Goal: Information Seeking & Learning: Find specific fact

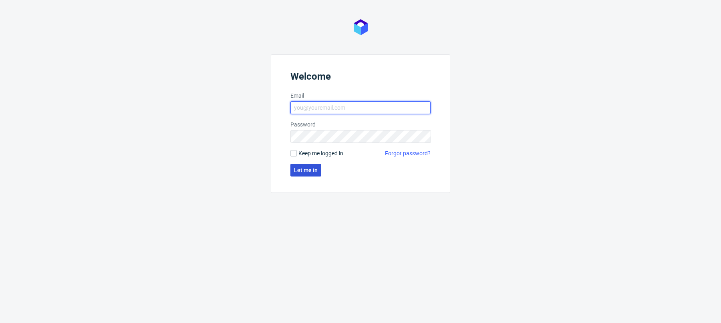
type input "[PERSON_NAME][EMAIL_ADDRESS][PERSON_NAME][DOMAIN_NAME]"
click at [308, 173] on button "Let me in" at bounding box center [305, 170] width 31 height 13
type input "[PERSON_NAME][EMAIL_ADDRESS][PERSON_NAME][DOMAIN_NAME]"
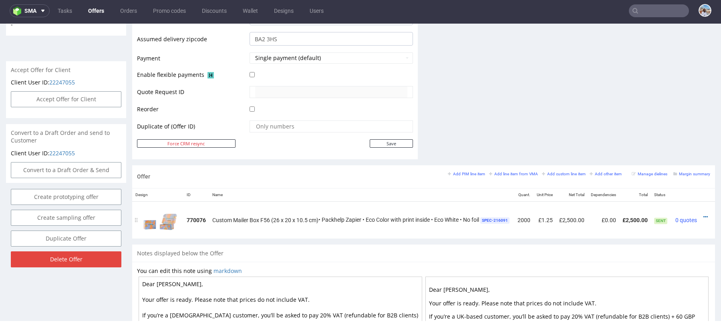
scroll to position [0, 18]
click at [698, 214] on link at bounding box center [700, 217] width 4 height 6
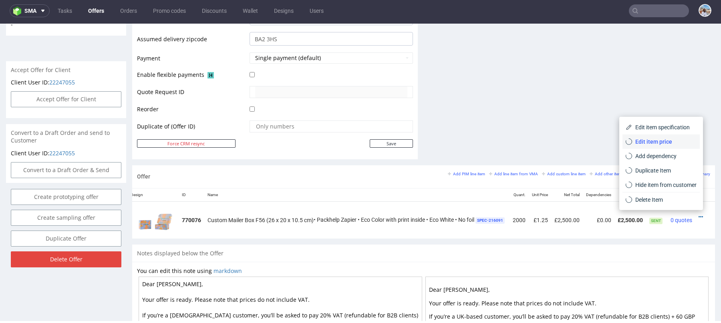
click at [656, 135] on li "Edit item price" at bounding box center [660, 142] width 77 height 14
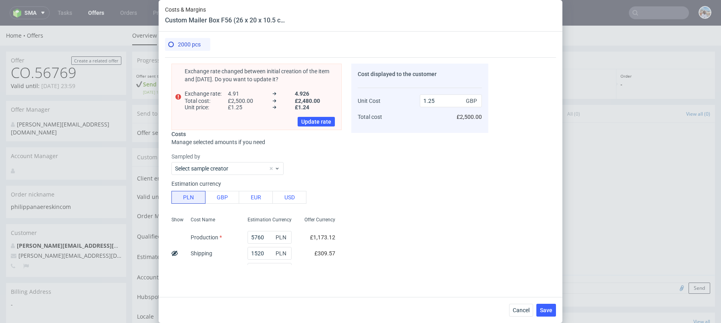
scroll to position [157, 0]
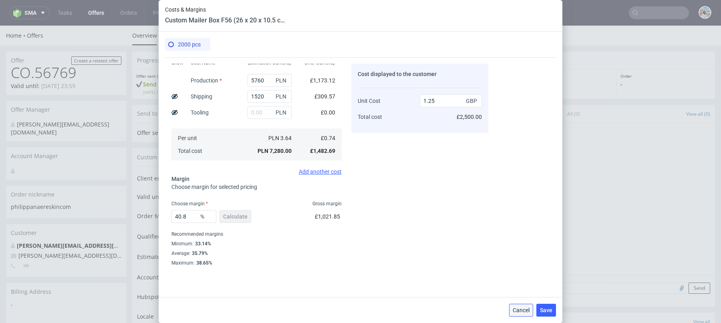
click at [518, 305] on button "Cancel" at bounding box center [521, 310] width 24 height 13
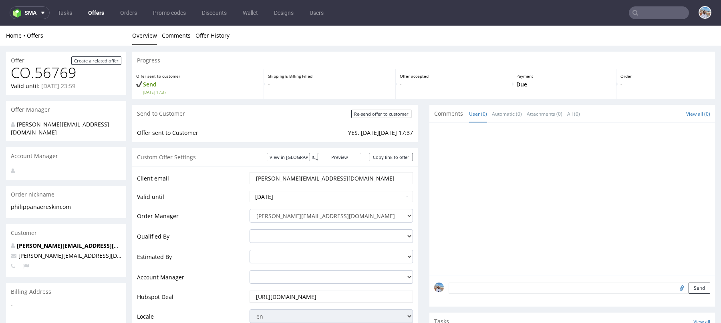
scroll to position [461, 0]
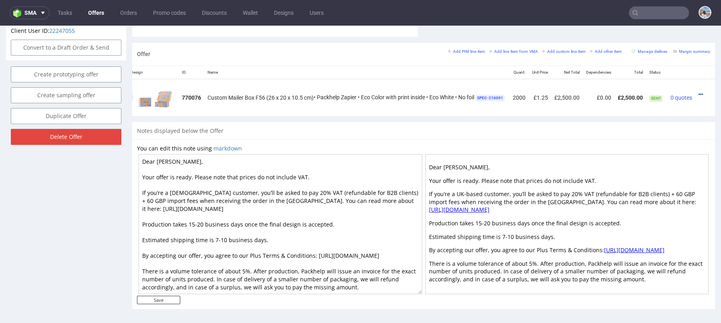
click at [698, 92] on icon at bounding box center [700, 95] width 4 height 6
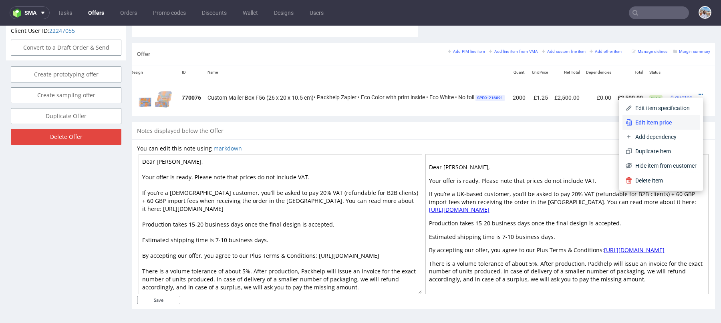
click at [632, 120] on span "Edit item price" at bounding box center [664, 123] width 64 height 8
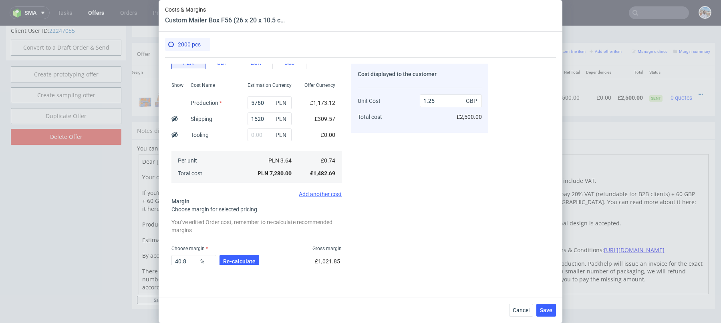
scroll to position [86, 0]
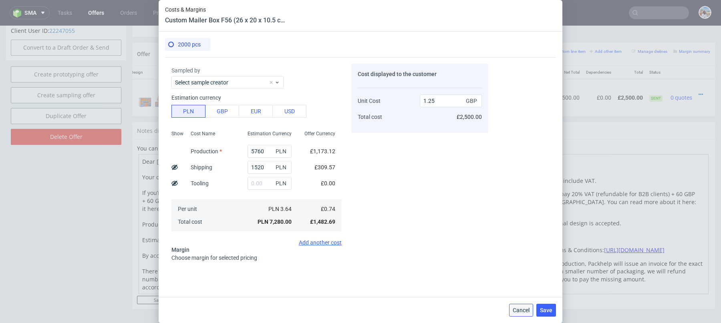
click at [517, 304] on button "Cancel" at bounding box center [521, 310] width 24 height 13
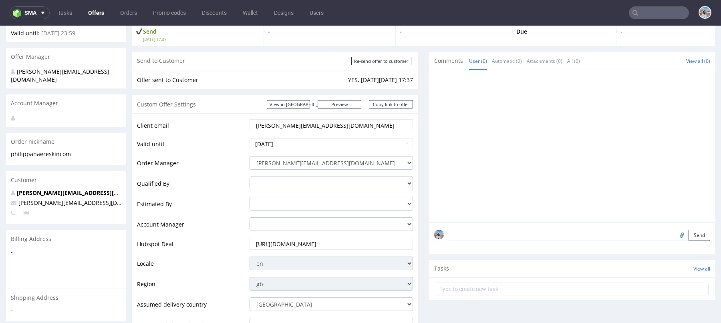
scroll to position [0, 0]
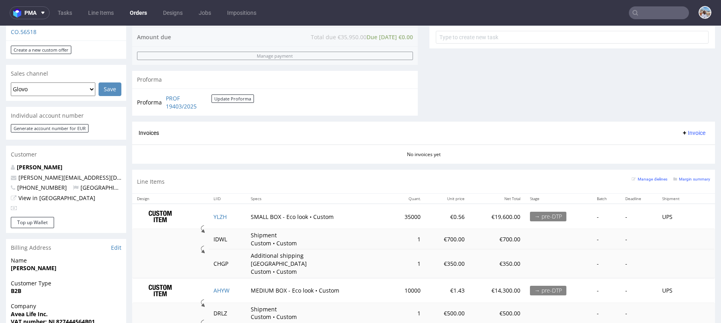
scroll to position [299, 0]
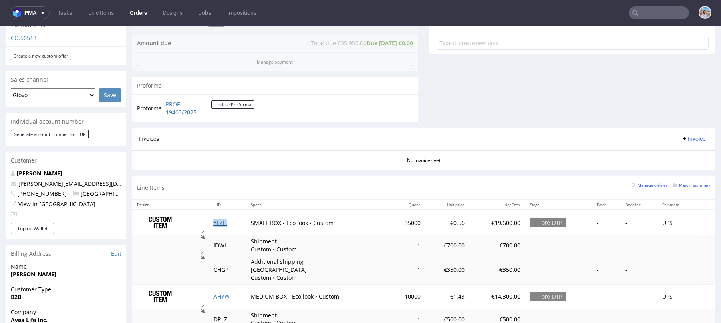
click at [219, 224] on td "YLZH" at bounding box center [227, 222] width 37 height 25
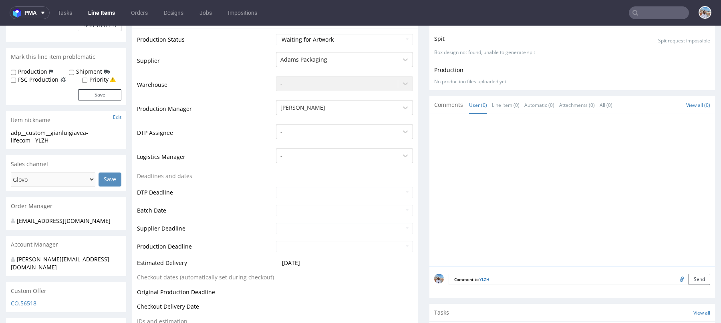
scroll to position [409, 0]
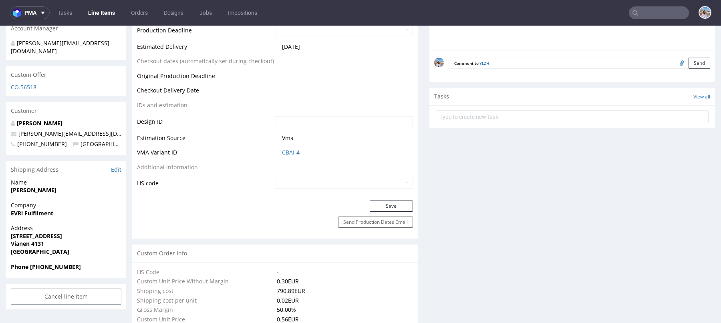
click at [284, 148] on td "CBAI-4" at bounding box center [343, 155] width 139 height 15
click at [286, 149] on link "CBAI-4" at bounding box center [291, 153] width 18 height 8
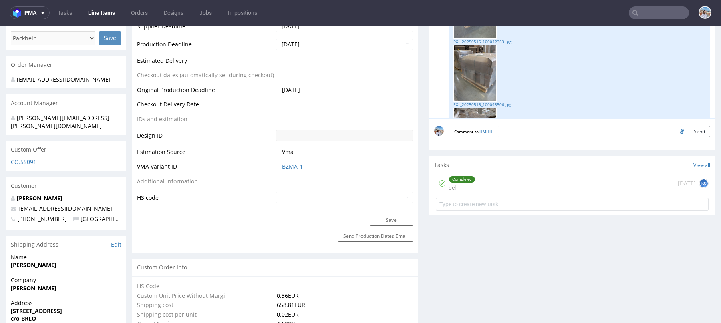
scroll to position [291, 0]
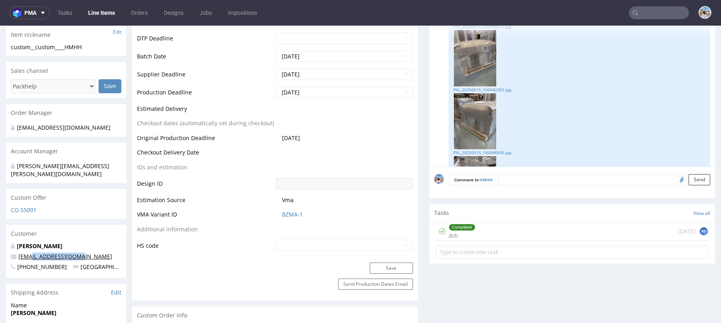
drag, startPoint x: 95, startPoint y: 246, endPoint x: 31, endPoint y: 247, distance: 63.3
click at [31, 253] on p "sven@roykombucha.com" at bounding box center [66, 257] width 111 height 8
copy link "@roykombucha.com"
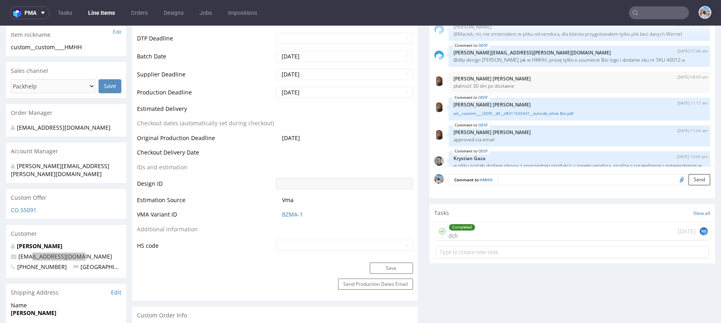
click at [659, 16] on input "text" at bounding box center [659, 12] width 60 height 13
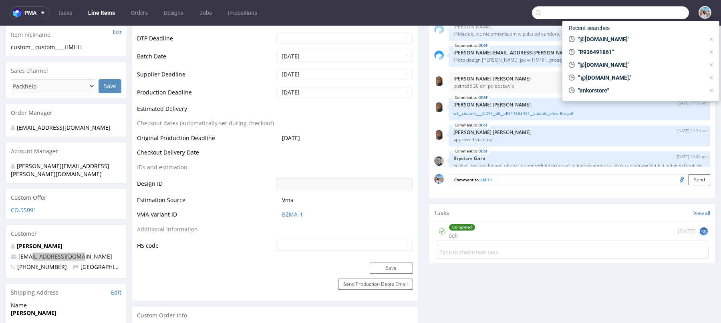
paste input "@roykombucha.com"
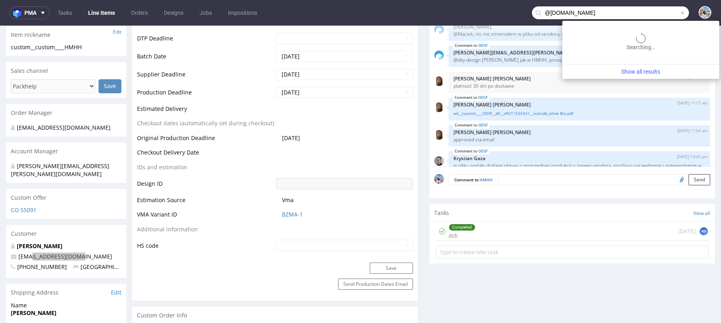
type input "@roykombucha.com"
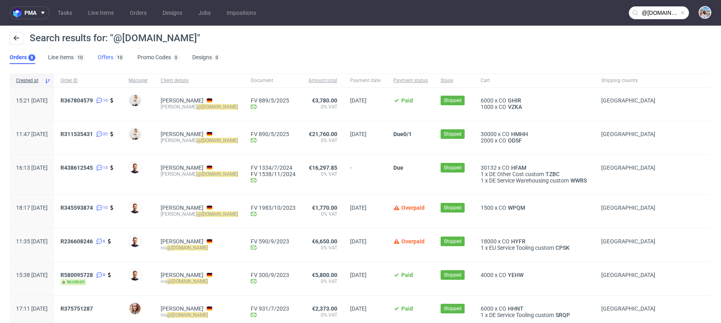
click at [103, 59] on link "Offers 10" at bounding box center [111, 57] width 27 height 13
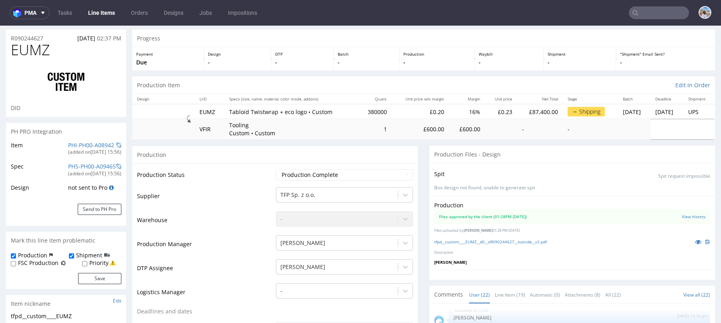
scroll to position [21, 0]
